Goal: Information Seeking & Learning: Find specific fact

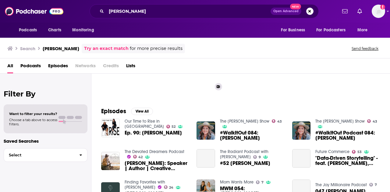
scroll to position [59, 0]
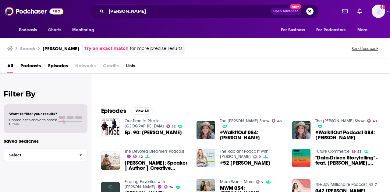
click at [57, 67] on span "Episodes" at bounding box center [58, 67] width 20 height 12
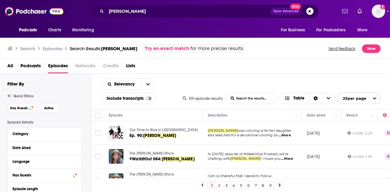
click at [288, 135] on span "...More" at bounding box center [285, 135] width 12 height 5
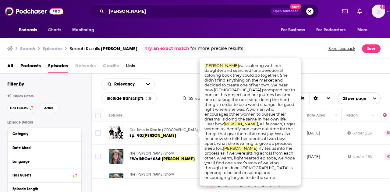
click at [314, 72] on div "All Podcasts Episodes Networks Credits Lists" at bounding box center [196, 67] width 378 height 12
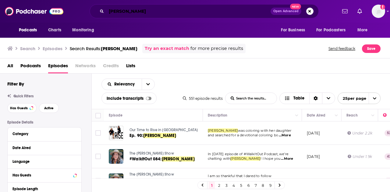
click at [167, 10] on input "[PERSON_NAME]" at bounding box center [188, 11] width 164 height 10
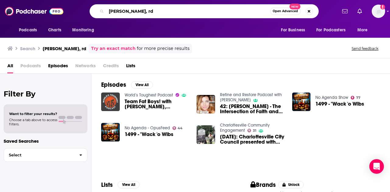
click at [169, 10] on input "[PERSON_NAME], rd" at bounding box center [188, 11] width 164 height 10
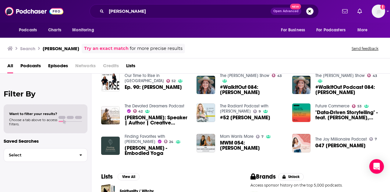
scroll to position [102, 0]
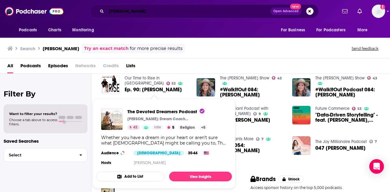
click at [152, 10] on input "[PERSON_NAME]" at bounding box center [188, 11] width 164 height 10
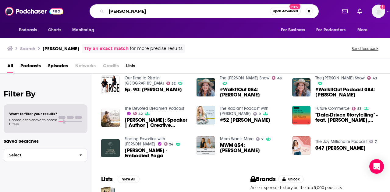
click at [143, 7] on input "[PERSON_NAME]" at bounding box center [188, 11] width 164 height 10
paste input "[PERSON_NAME], MS, RD, LDN"
type input "[PERSON_NAME], MS, RD, LDN"
